Goal: Information Seeking & Learning: Learn about a topic

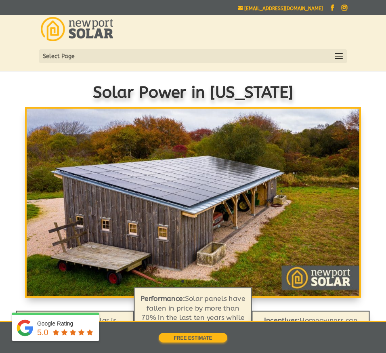
click at [338, 55] on span at bounding box center [338, 56] width 13 height 13
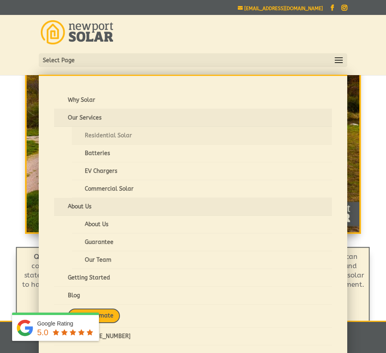
scroll to position [65, 0]
click at [86, 242] on link "Guarantee" at bounding box center [202, 242] width 260 height 18
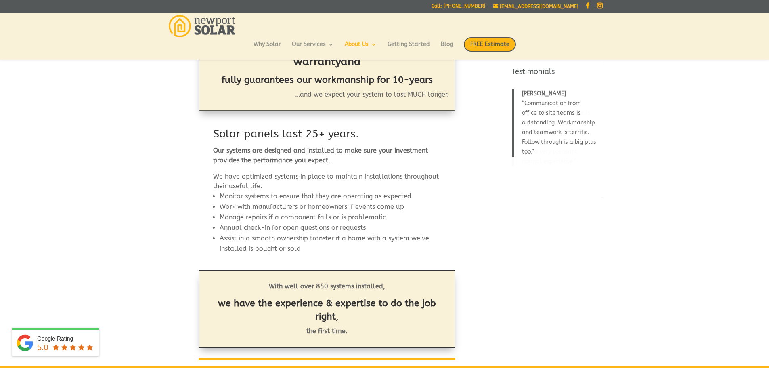
scroll to position [97, 0]
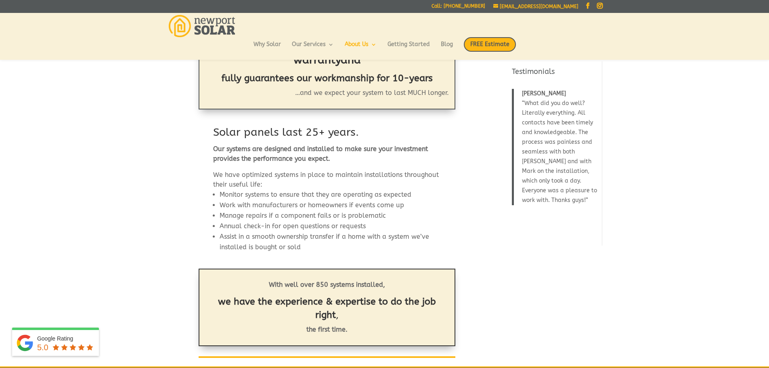
click at [385, 69] on h4 "Testimonials" at bounding box center [554, 74] width 85 height 14
click at [385, 42] on link "Blog" at bounding box center [447, 49] width 12 height 14
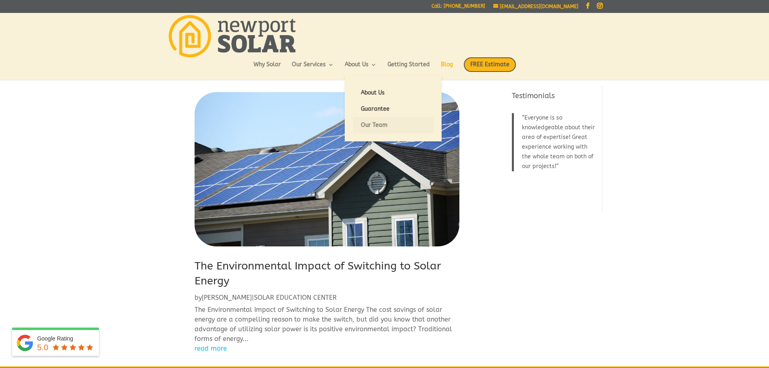
click at [366, 121] on link "Our Team" at bounding box center [393, 125] width 81 height 16
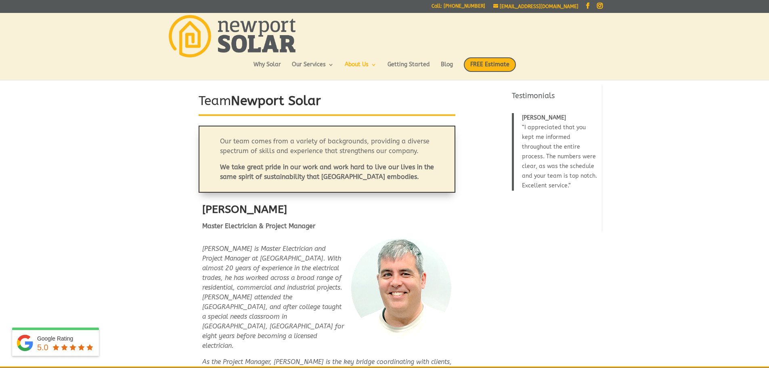
click at [556, 148] on span "Took the time to answer questions, follow through with what they say and quick …" at bounding box center [557, 147] width 71 height 46
click at [578, 136] on span "Took the time to answer questions, follow through with what they say and quick …" at bounding box center [557, 147] width 71 height 46
